Goal: Task Accomplishment & Management: Manage account settings

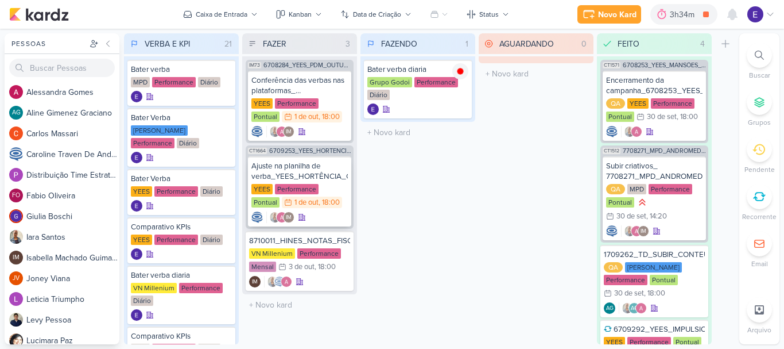
scroll to position [57, 0]
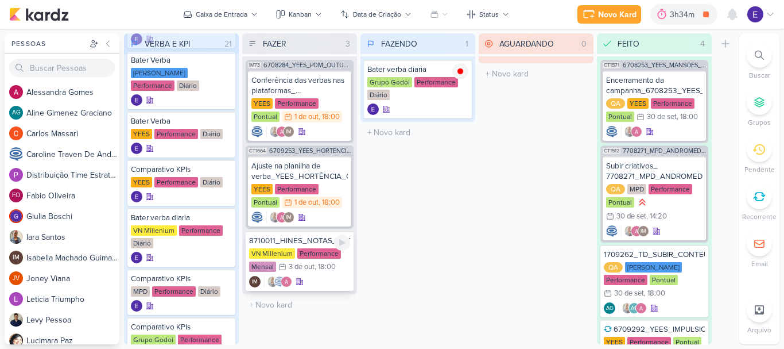
click at [319, 279] on div "IM" at bounding box center [299, 281] width 101 height 11
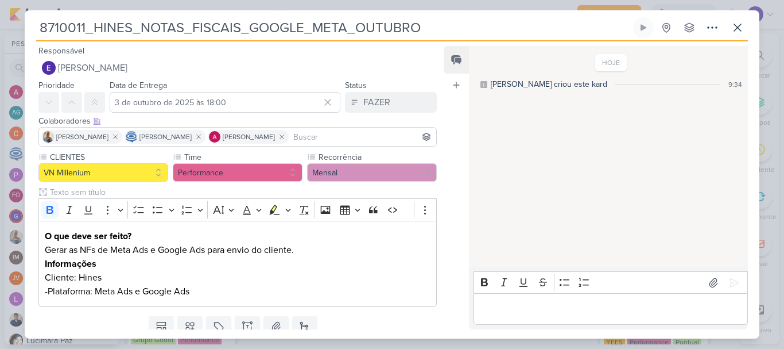
scroll to position [41, 0]
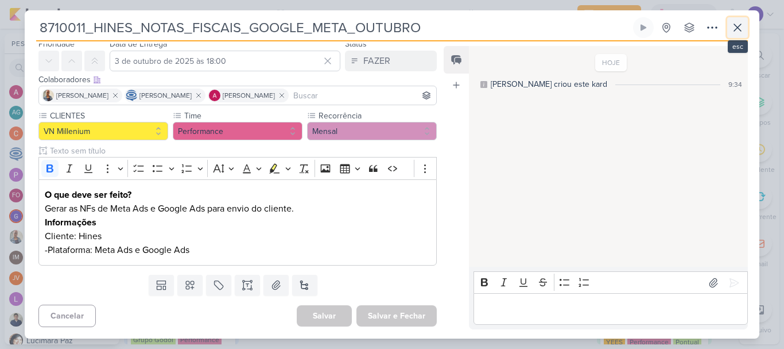
click at [731, 26] on icon at bounding box center [738, 28] width 14 height 14
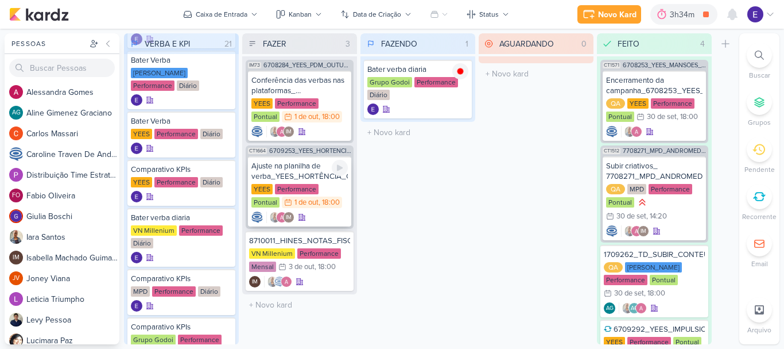
click at [319, 208] on div "YEES Performance Pontual 1/10 1 de out , 18:00" at bounding box center [300, 196] width 96 height 25
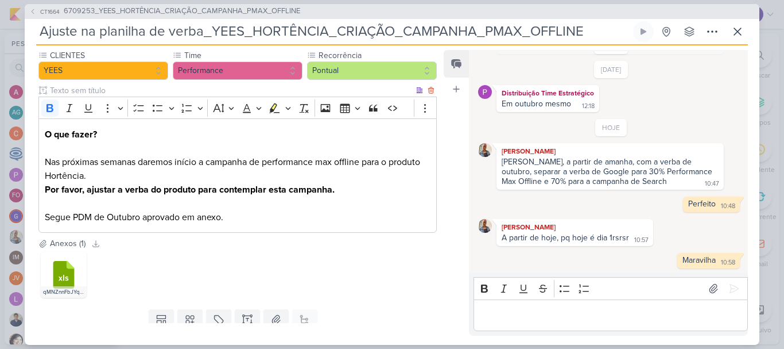
scroll to position [115, 0]
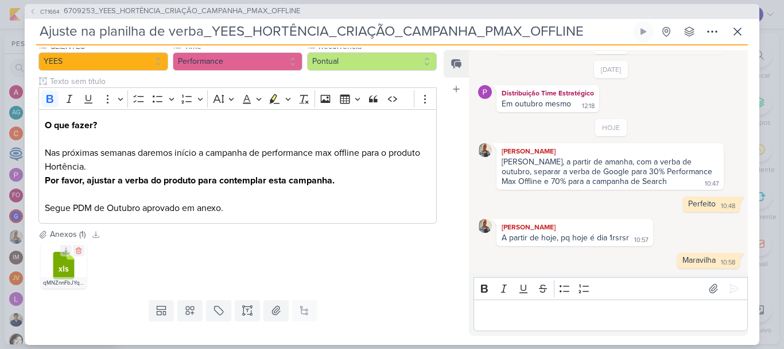
click at [56, 273] on icon at bounding box center [63, 266] width 21 height 28
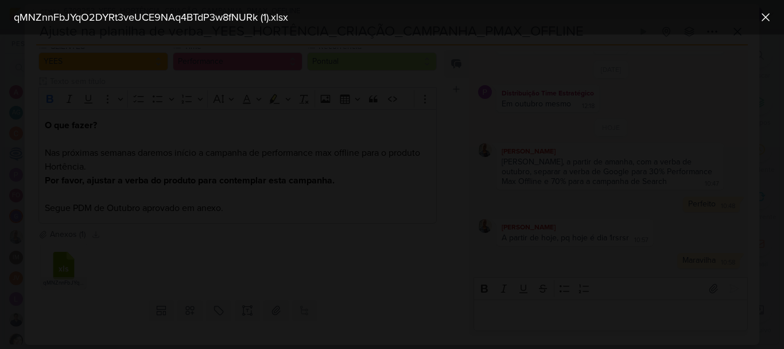
click at [624, 106] on div at bounding box center [392, 191] width 784 height 314
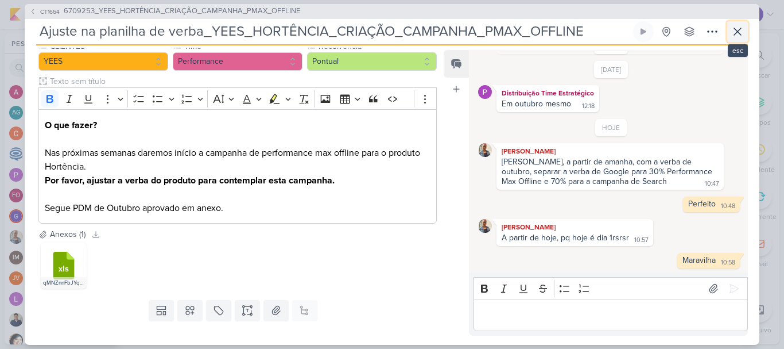
click at [739, 30] on icon at bounding box center [738, 32] width 14 height 14
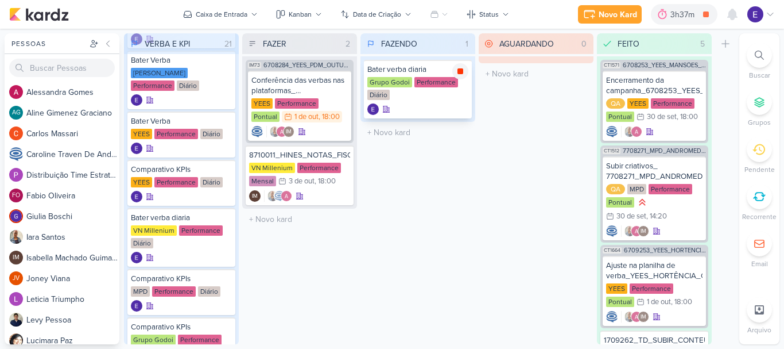
click at [462, 68] on icon at bounding box center [461, 71] width 6 height 6
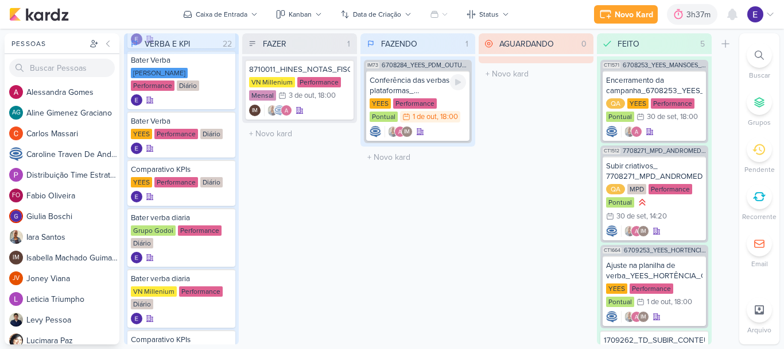
click at [457, 73] on div "Conferência das verbas nas plataformas_ 6708284_YEES_PDM_OUTUBRO [GEOGRAPHIC_DA…" at bounding box center [417, 106] width 103 height 70
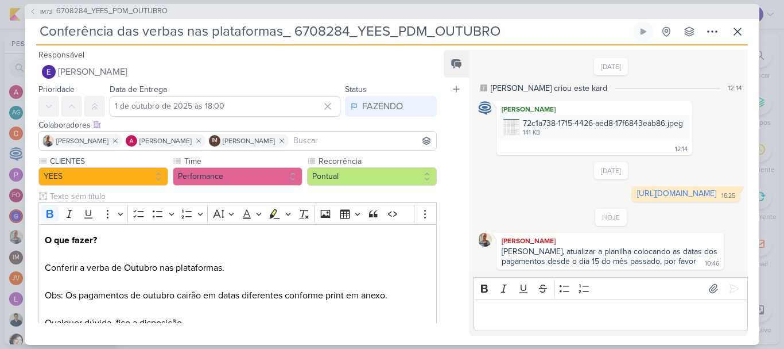
scroll to position [43, 0]
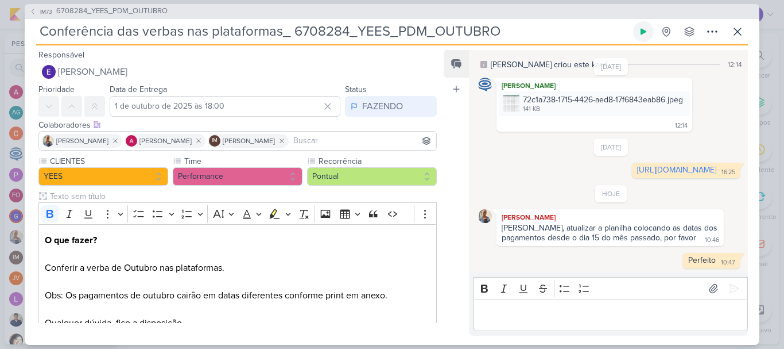
click at [647, 33] on icon at bounding box center [643, 31] width 9 height 9
click at [637, 165] on link "[URL][DOMAIN_NAME]" at bounding box center [676, 170] width 79 height 10
click at [510, 315] on p "Editor editing area: main" at bounding box center [611, 315] width 262 height 14
click at [725, 288] on button at bounding box center [734, 288] width 18 height 18
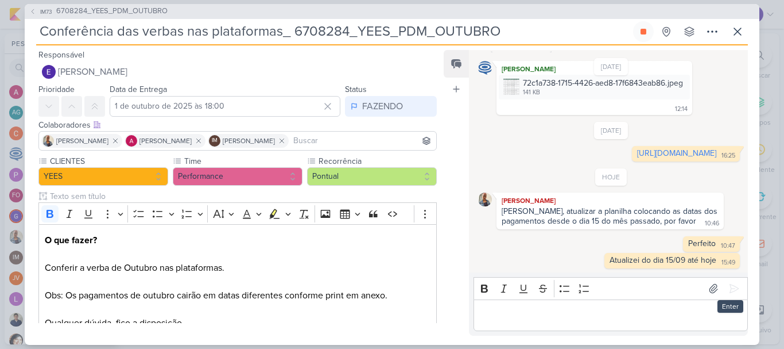
scroll to position [60, 0]
click at [736, 32] on icon at bounding box center [738, 32] width 14 height 14
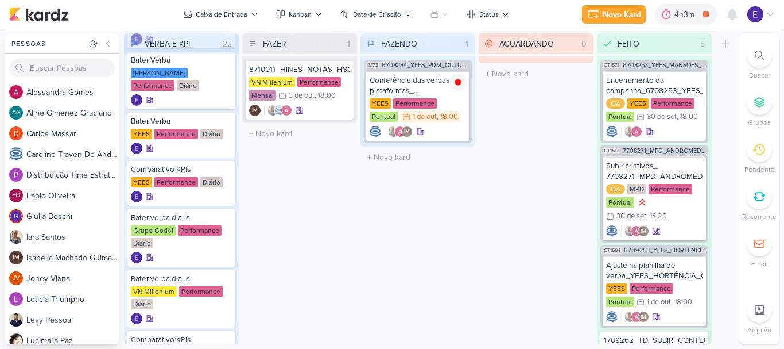
click at [463, 208] on div "FAZENDO 1 Mover Para Esquerda Mover Para Direita [GEOGRAPHIC_DATA] IM73 6708284…" at bounding box center [418, 188] width 115 height 311
click at [443, 126] on div "IM" at bounding box center [418, 131] width 96 height 11
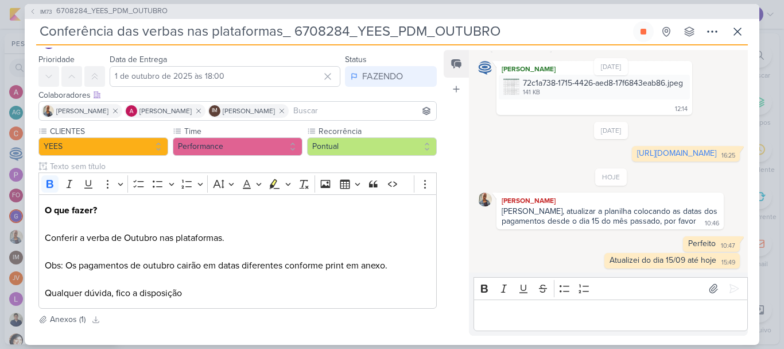
scroll to position [0, 0]
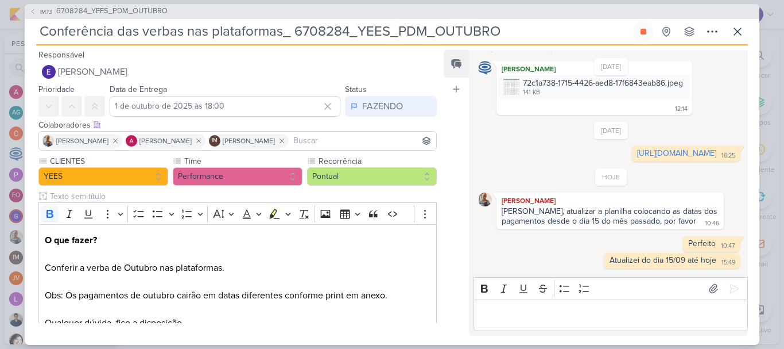
click at [558, 314] on p "Editor editing area: main" at bounding box center [611, 315] width 262 height 14
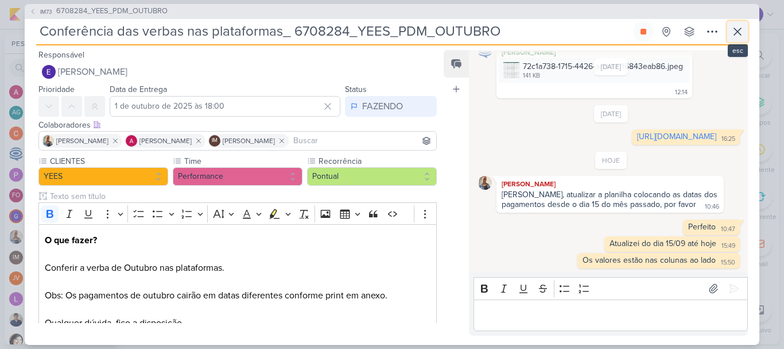
click at [730, 34] on button at bounding box center [738, 31] width 21 height 21
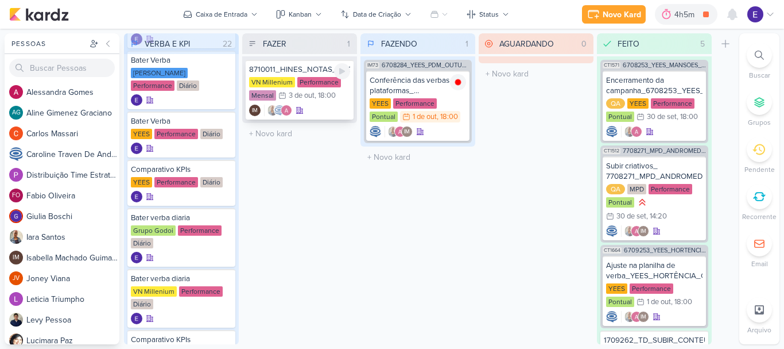
click at [319, 104] on div "8710011_HINES_NOTAS_FISCAIS_GOOGLE_META_OUTUBRO VN Millenium Performance Mensal…" at bounding box center [300, 90] width 108 height 60
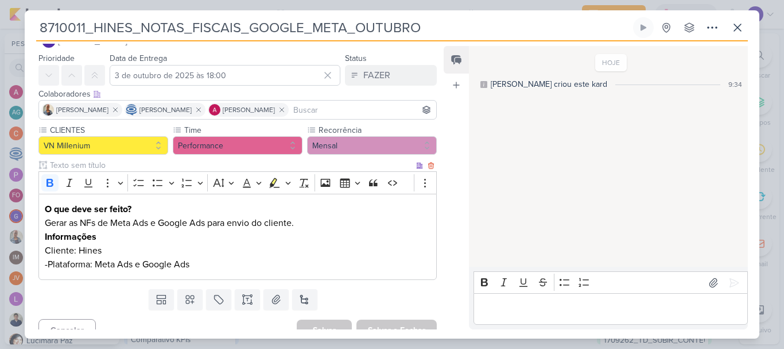
scroll to position [41, 0]
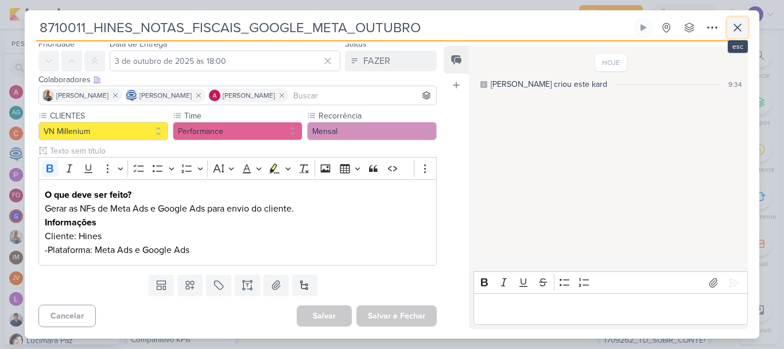
click at [734, 18] on button at bounding box center [738, 27] width 21 height 21
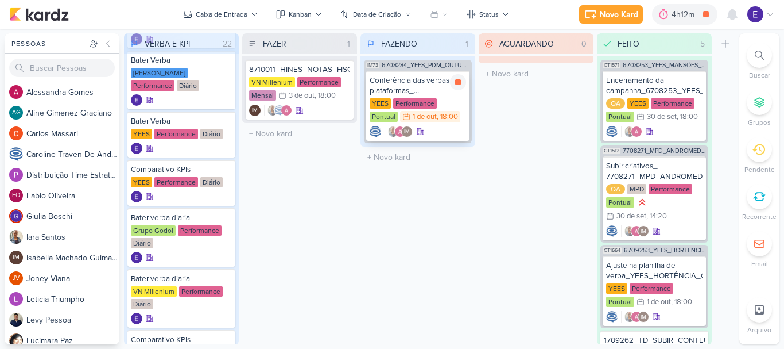
click at [456, 129] on div "IM" at bounding box center [418, 131] width 96 height 11
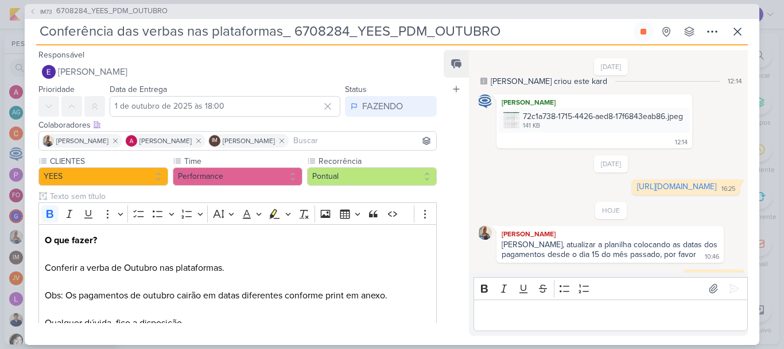
scroll to position [0, 0]
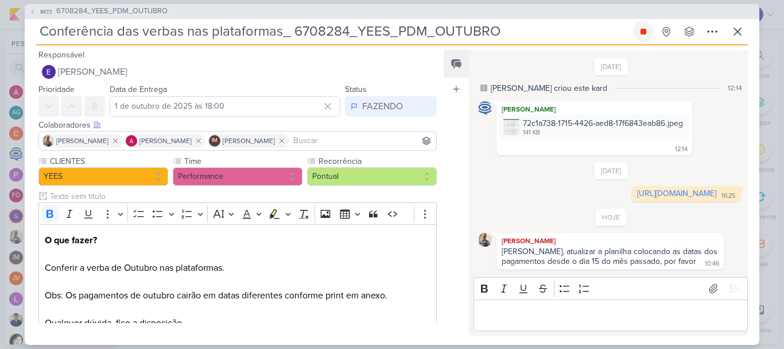
click at [644, 33] on icon at bounding box center [644, 32] width 6 height 6
click at [399, 113] on button "FAZENDO" at bounding box center [391, 106] width 92 height 21
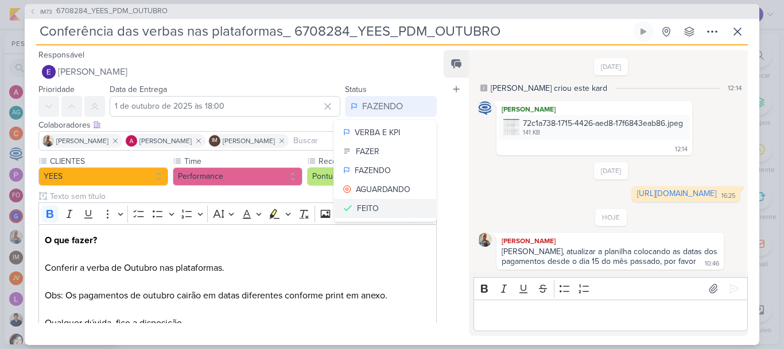
click at [378, 203] on button "FEITO" at bounding box center [385, 208] width 102 height 19
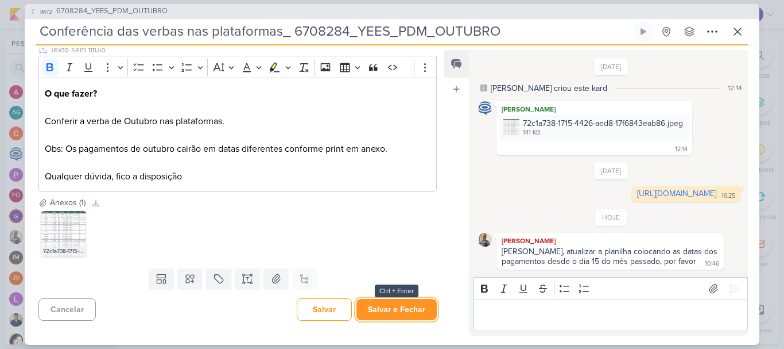
click at [392, 307] on button "Salvar e Fechar" at bounding box center [397, 309] width 80 height 21
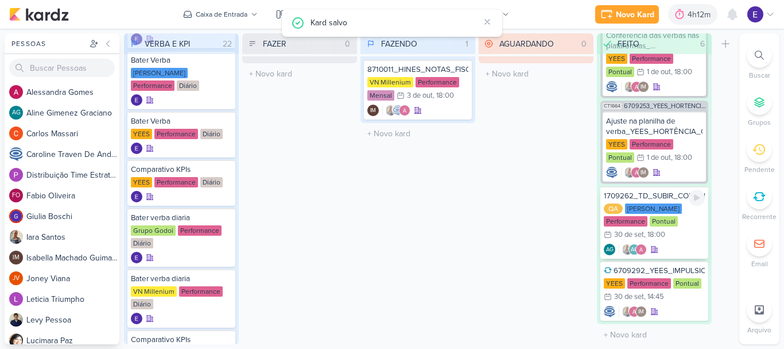
scroll to position [235, 0]
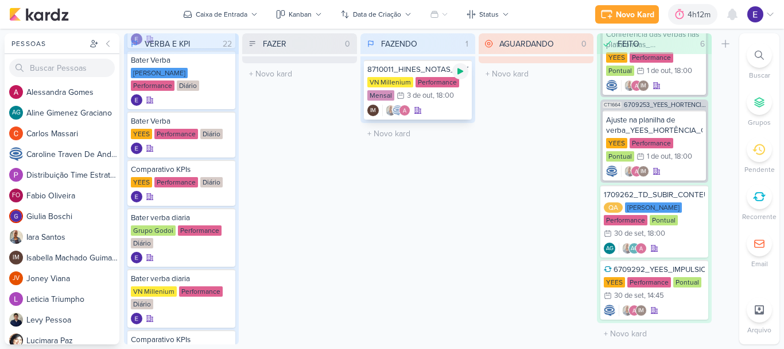
click at [458, 75] on icon at bounding box center [460, 71] width 9 height 9
click at [409, 71] on div "8710011_HINES_NOTAS_FISCAIS_GOOGLE_META_OUTUBRO" at bounding box center [418, 69] width 101 height 10
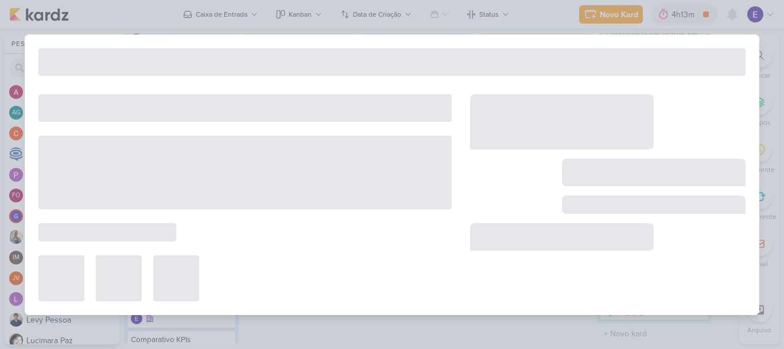
type input "8710011_HINES_NOTAS_FISCAIS_GOOGLE_META_OUTUBRO"
type input "3 de outubro de 2025 às 18:00"
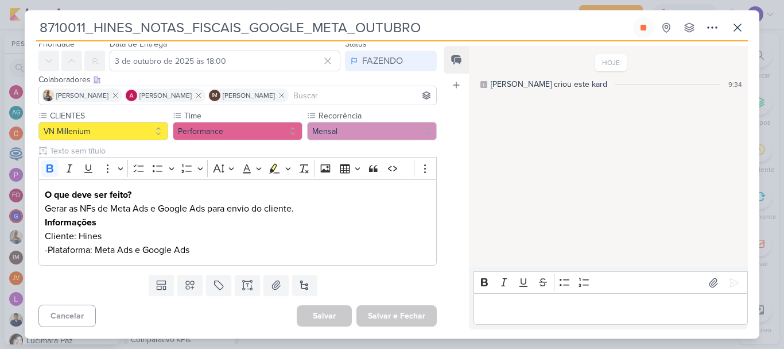
scroll to position [0, 0]
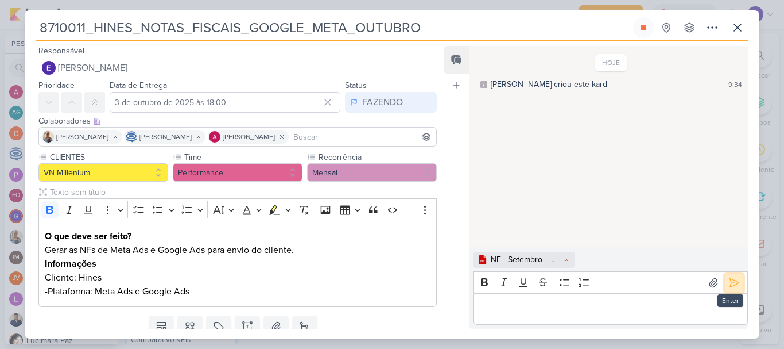
click at [729, 284] on icon at bounding box center [734, 282] width 11 height 11
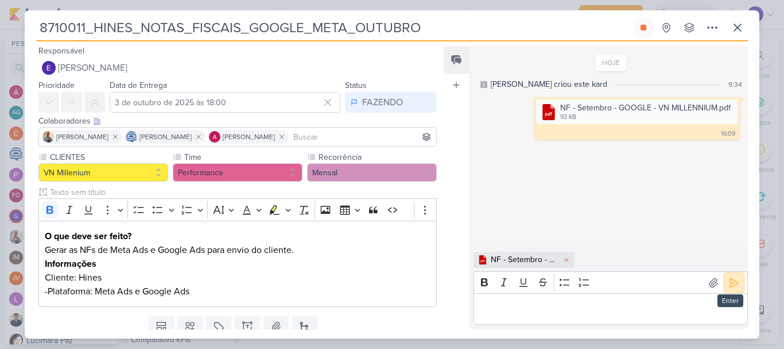
click at [729, 284] on icon at bounding box center [734, 282] width 11 height 11
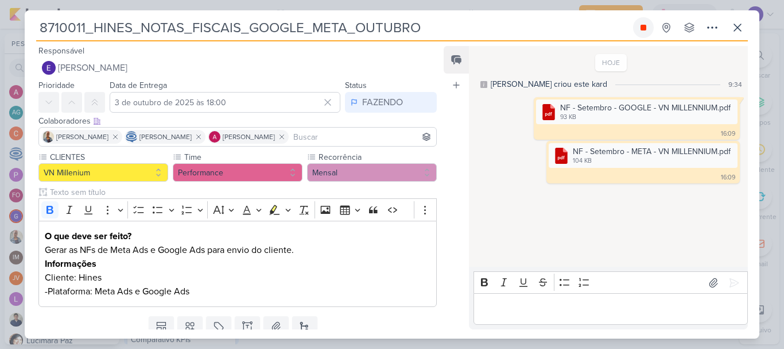
click at [644, 33] on button at bounding box center [643, 27] width 21 height 21
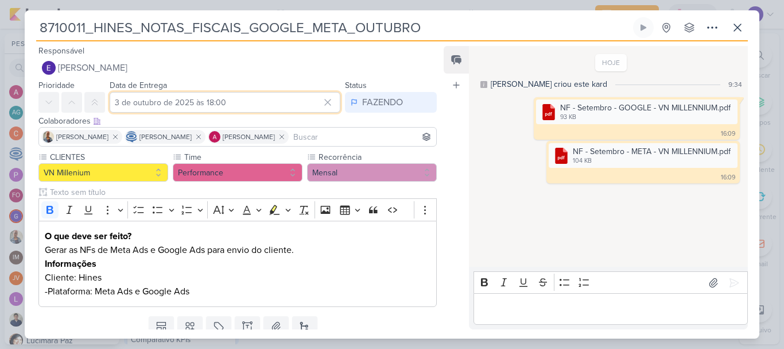
click at [134, 102] on input "3 de outubro de 2025 às 18:00" at bounding box center [225, 102] width 231 height 21
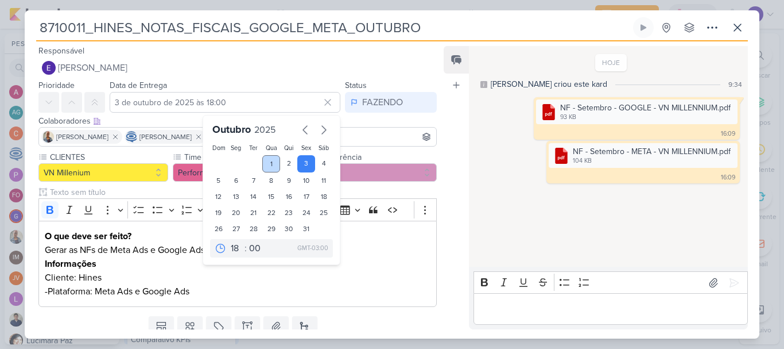
click at [263, 165] on div "1" at bounding box center [271, 163] width 18 height 17
type input "1 de outubro de 2025 às 18:00"
click at [209, 103] on input "1 de outubro de 2025 às 18:00" at bounding box center [225, 102] width 231 height 21
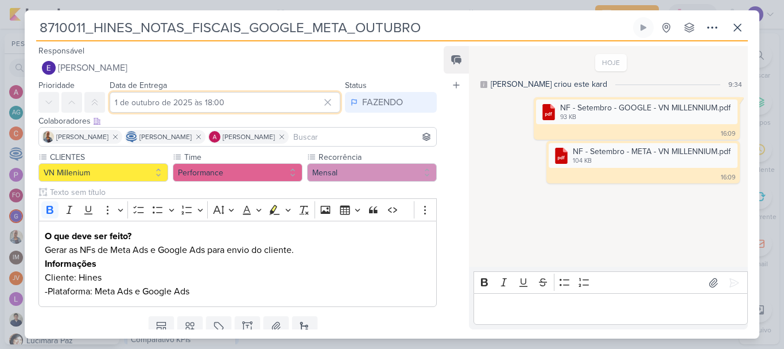
click at [210, 102] on input "1 de outubro de 2025 às 18:00" at bounding box center [225, 102] width 231 height 21
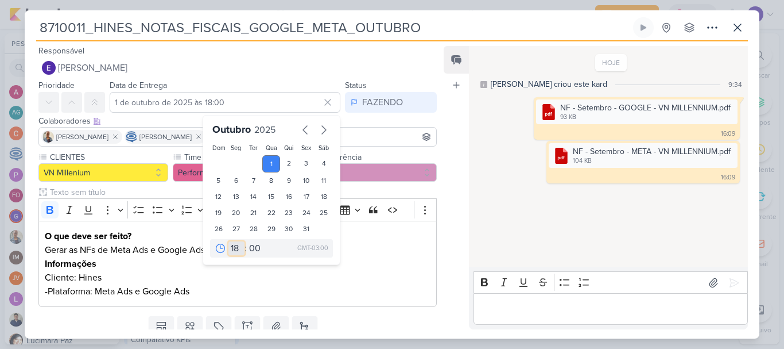
click at [232, 249] on select "00 01 02 03 04 05 06 07 08 09 10 11 12 13 14 15 16 17 18 19 20 21 22 23" at bounding box center [237, 248] width 16 height 14
select select "16"
click at [229, 241] on select "00 01 02 03 04 05 06 07 08 09 10 11 12 13 14 15 16 17 18 19 20 21 22 23" at bounding box center [237, 248] width 16 height 14
type input "1 de outubro de 2025 às 16:00"
click at [250, 251] on select "00 05 10 15 20 25 30 35 40 45 50 55 59" at bounding box center [255, 248] width 16 height 14
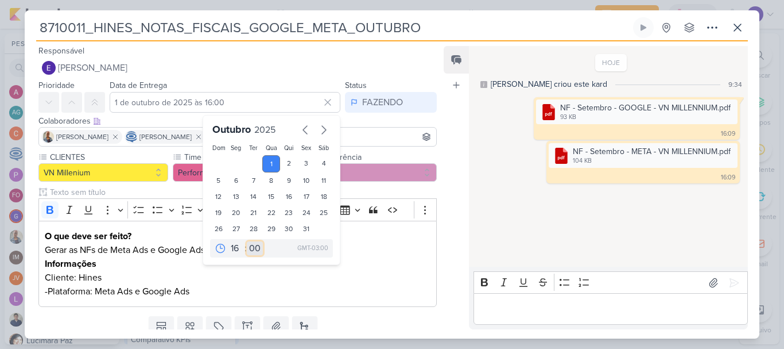
select select "10"
click at [247, 241] on select "00 05 10 15 20 25 30 35 40 45 50 55 59" at bounding box center [255, 248] width 16 height 14
type input "[DATE] 16:10"
click at [456, 177] on div "Feed Atrelar email Solte o email para atrelar ao kard" at bounding box center [456, 187] width 25 height 283
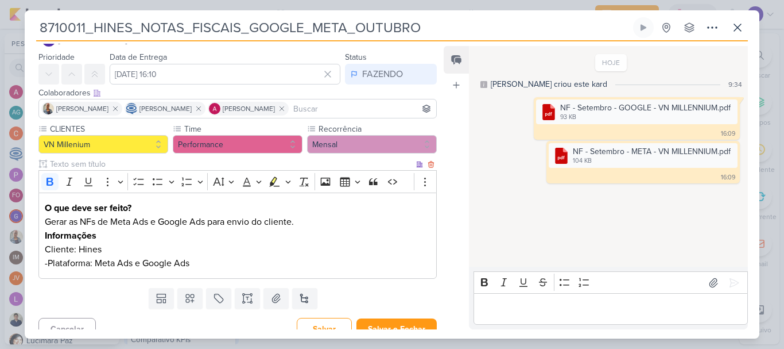
scroll to position [41, 0]
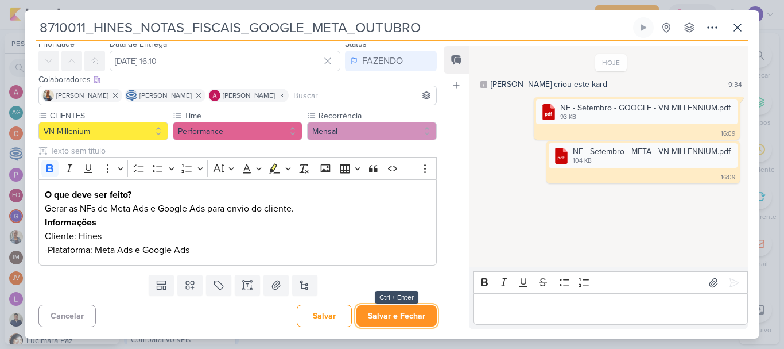
click at [372, 317] on button "Salvar e Fechar" at bounding box center [397, 315] width 80 height 21
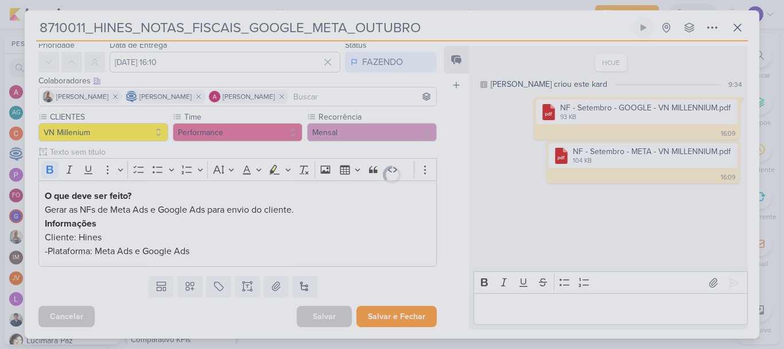
scroll to position [40, 0]
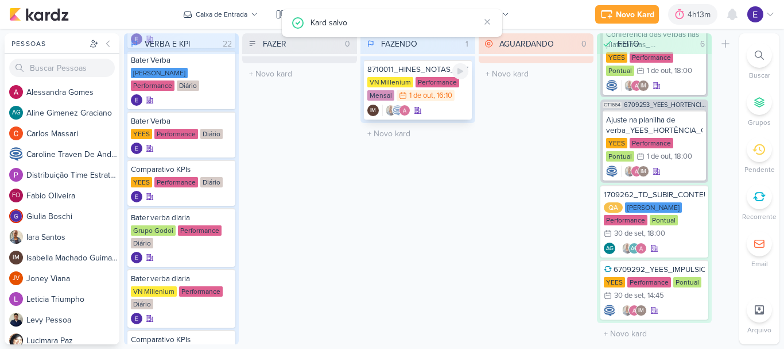
click at [437, 110] on div "IM" at bounding box center [418, 110] width 101 height 11
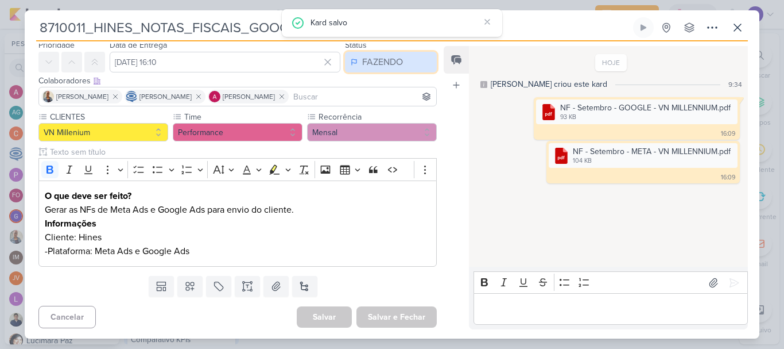
click at [388, 67] on div "FAZENDO" at bounding box center [382, 62] width 41 height 14
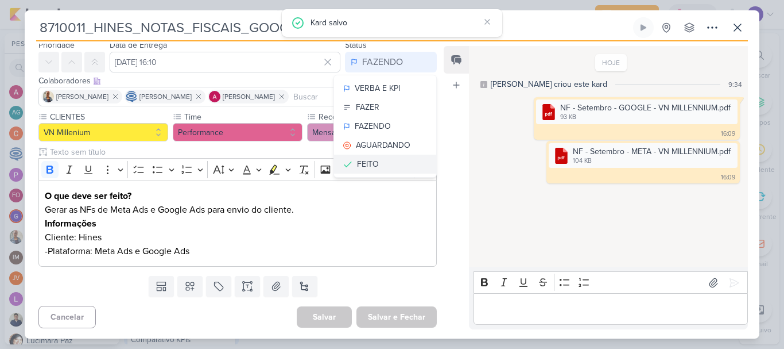
click at [372, 165] on div "FEITO" at bounding box center [368, 164] width 22 height 12
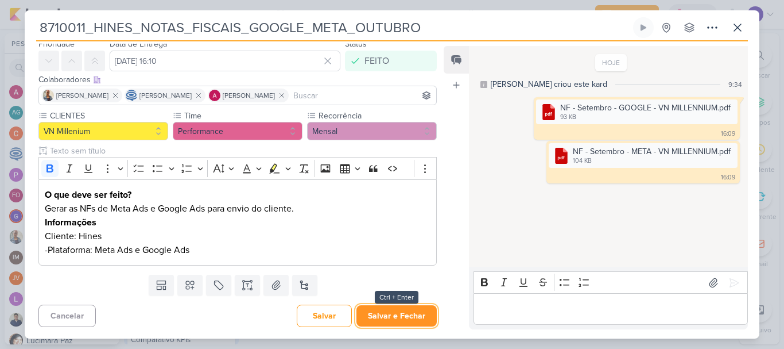
click at [413, 322] on button "Salvar e Fechar" at bounding box center [397, 315] width 80 height 21
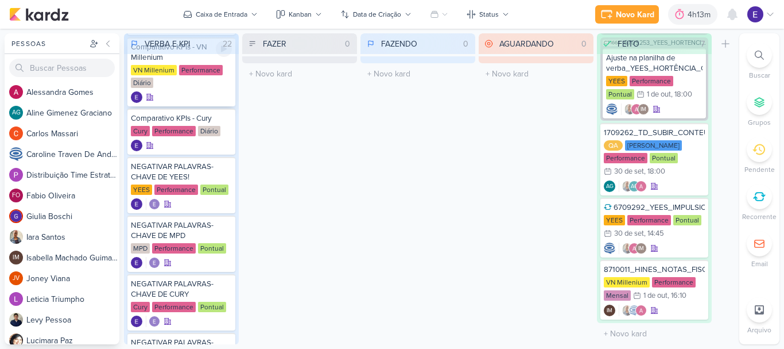
scroll to position [569, 0]
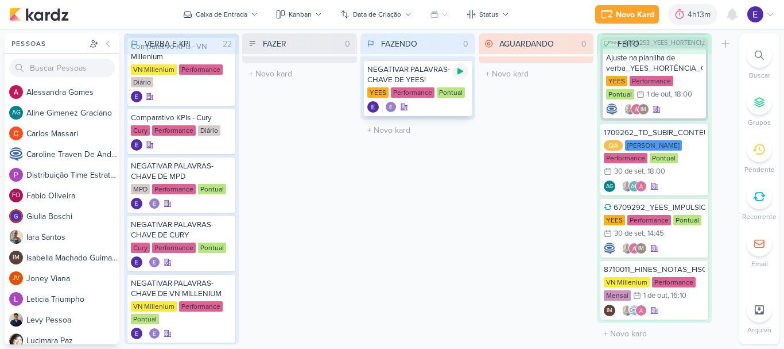
click at [457, 75] on icon at bounding box center [460, 71] width 9 height 9
